Goal: Register for event/course

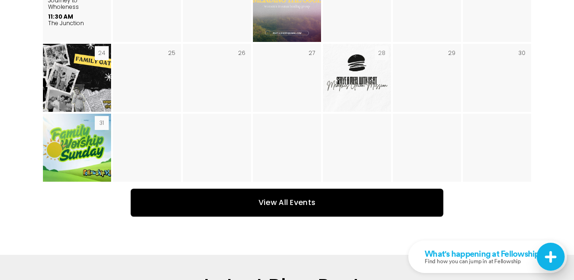
scroll to position [1516, 0]
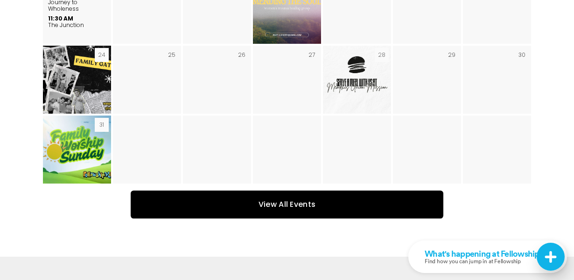
click at [262, 191] on link "View All Events" at bounding box center [287, 205] width 313 height 28
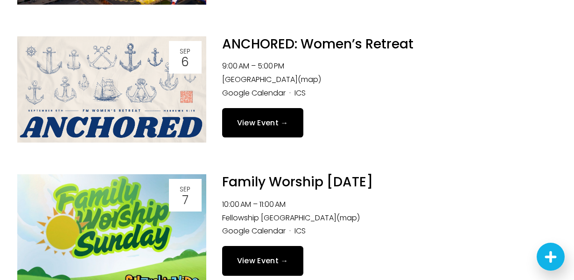
scroll to position [254, 0]
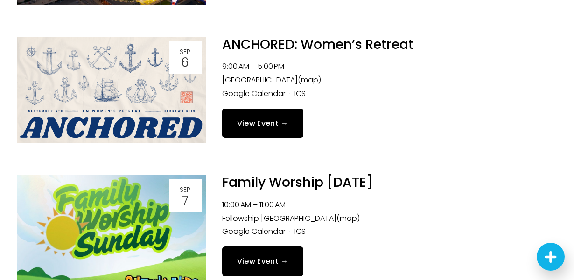
click at [263, 118] on link "View Event →" at bounding box center [262, 123] width 81 height 29
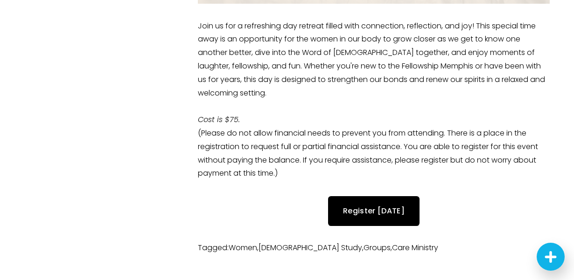
scroll to position [312, 0]
click at [358, 210] on link "Register Today" at bounding box center [373, 210] width 91 height 29
